Goal: Information Seeking & Learning: Learn about a topic

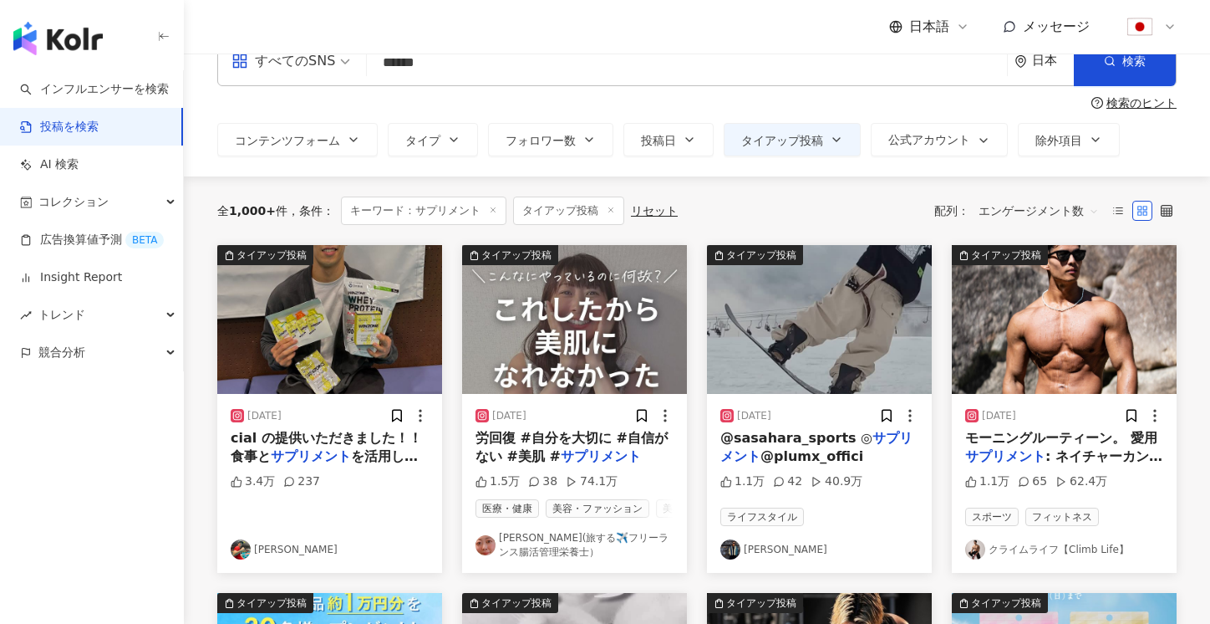
drag, startPoint x: 484, startPoint y: 67, endPoint x: 315, endPoint y: 67, distance: 168.9
click at [315, 67] on div "すべてのSNS サプリメント ****** 日本 検索" at bounding box center [697, 61] width 960 height 50
click at [1109, 74] on button "検索" at bounding box center [1125, 61] width 102 height 50
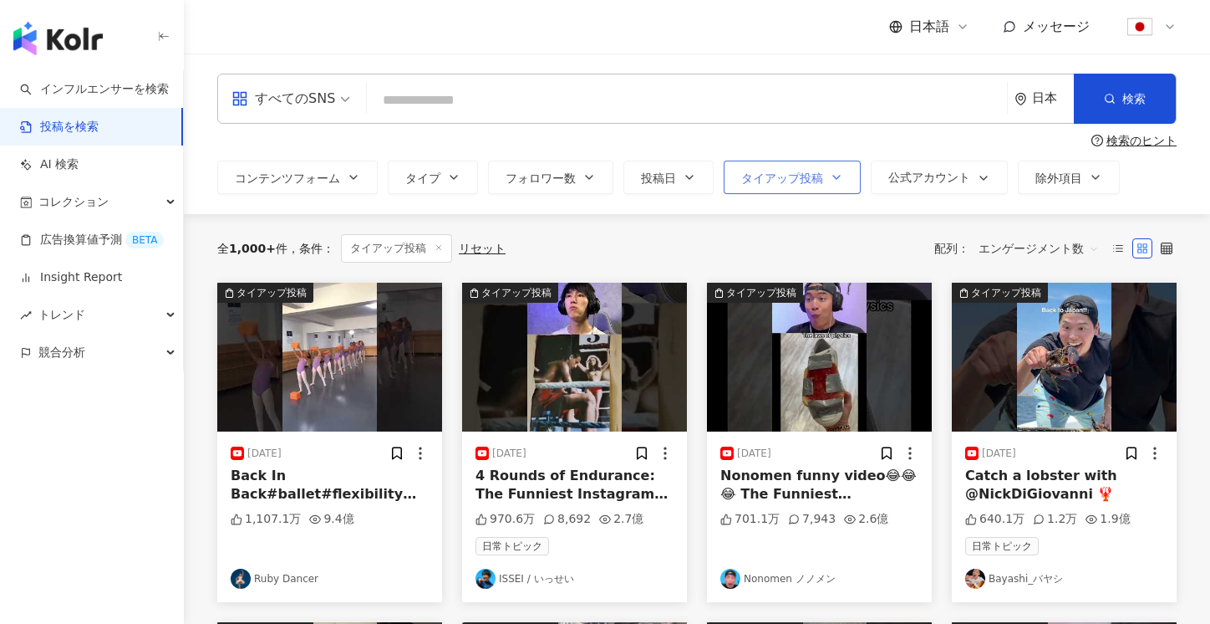
click at [808, 184] on span "タイアップ投稿" at bounding box center [782, 177] width 82 height 13
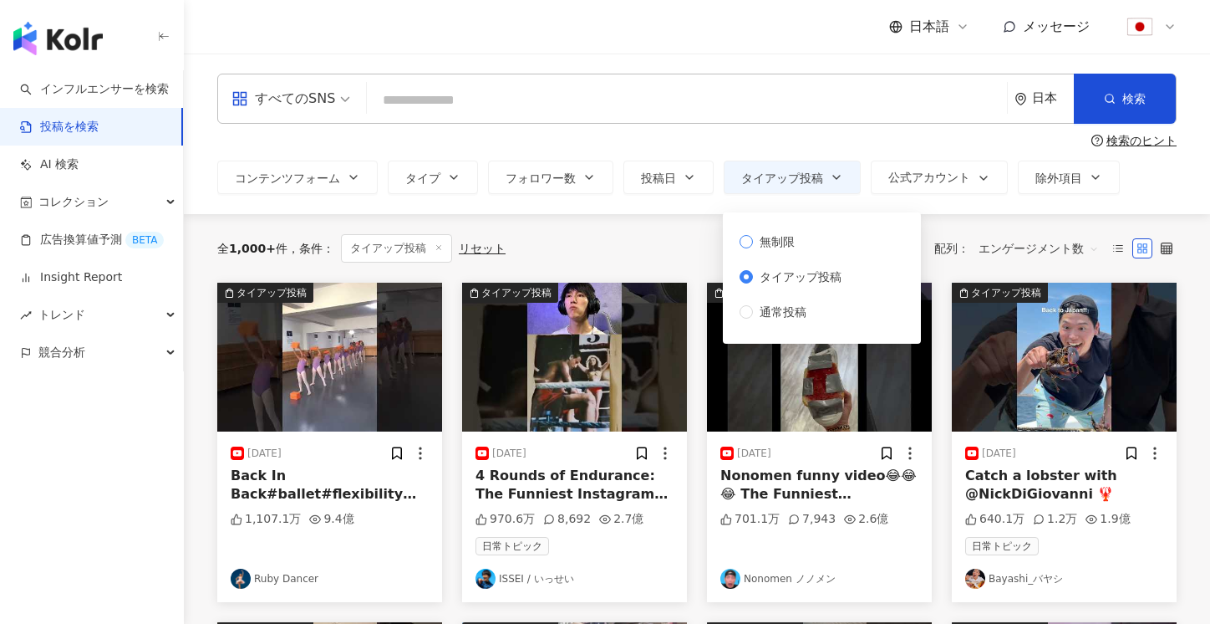
click at [772, 239] on span "無制限" at bounding box center [777, 241] width 48 height 18
click at [494, 150] on div "すべてのSNS 日本 検索 検索のヒント コンテンツフォーム タイプ フォロワー数 投稿日 タイアップ投稿 公式アカウント 除外項目 無制限 タイアップ投稿 …" at bounding box center [697, 134] width 1027 height 120
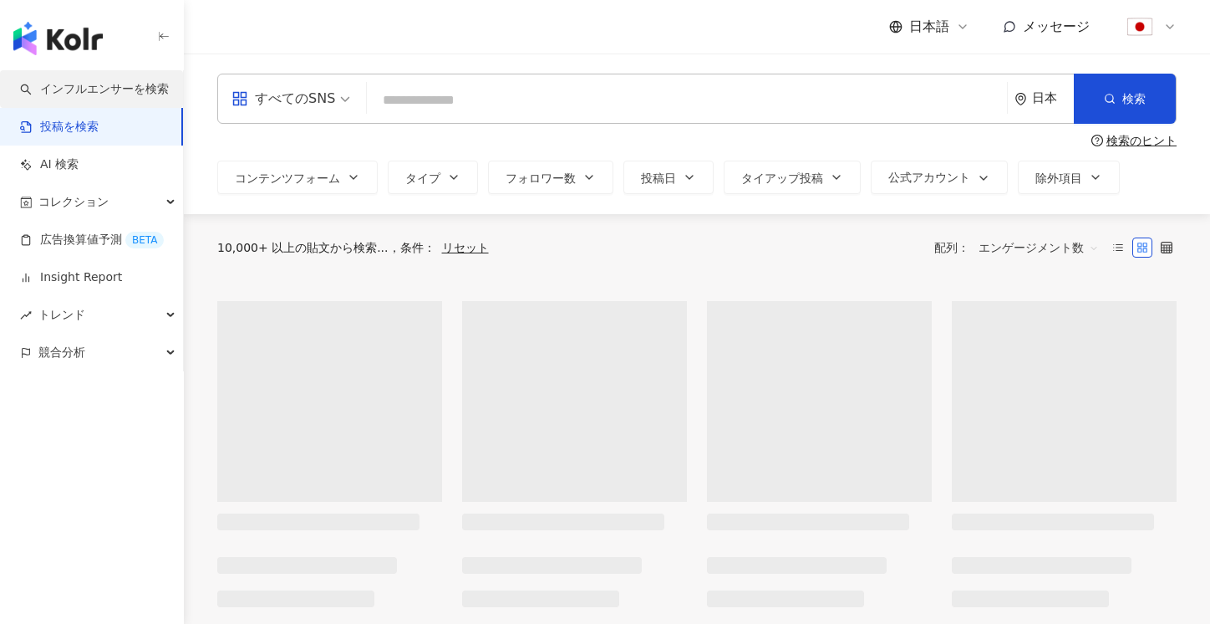
click at [80, 98] on link "インフルエンサーを検索" at bounding box center [94, 89] width 149 height 17
